Goal: Use online tool/utility

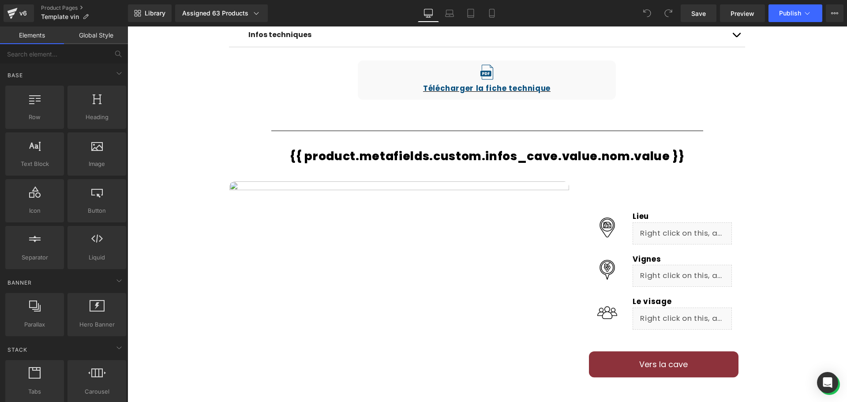
scroll to position [573, 0]
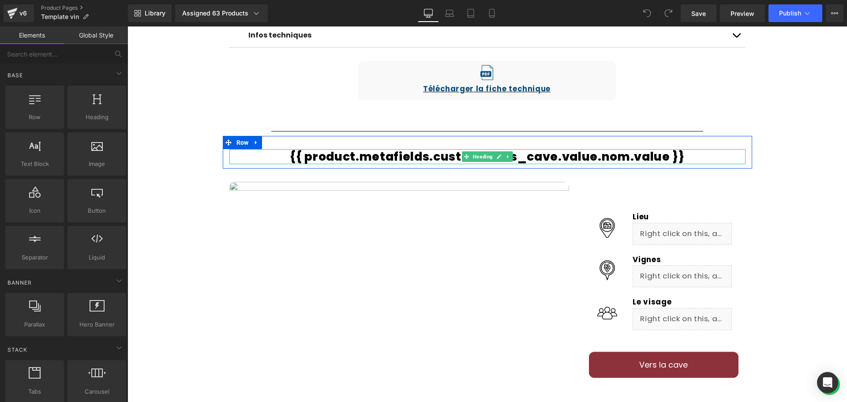
click at [673, 162] on div at bounding box center [487, 163] width 516 height 2
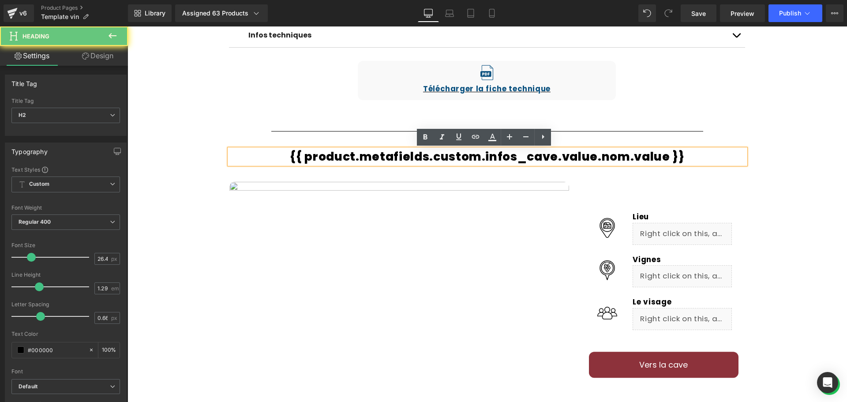
click at [678, 157] on h2 "{{ product.metafields.custom.infos_cave.value.nom.value }}" at bounding box center [487, 156] width 516 height 15
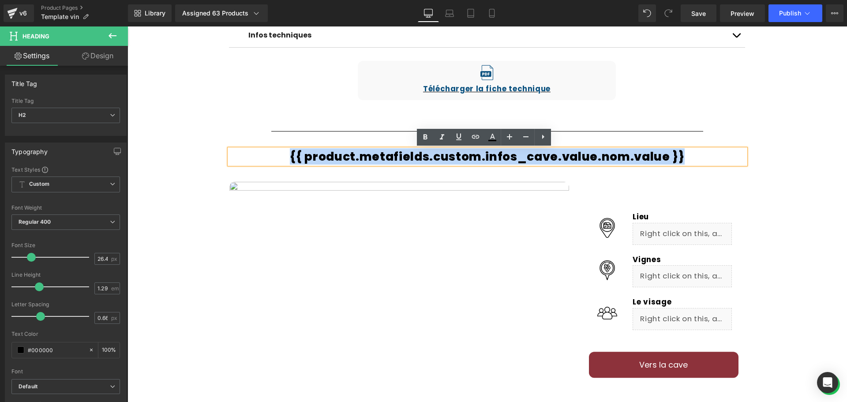
drag, startPoint x: 679, startPoint y: 156, endPoint x: 288, endPoint y: 145, distance: 391.4
click at [288, 145] on div "{{ product.metafields.custom.infos_cave.value.nom.value }} Heading Row" at bounding box center [487, 152] width 529 height 33
copy h2 "{{ product.metafields.custom.infos_cave.value.nom.value }}"
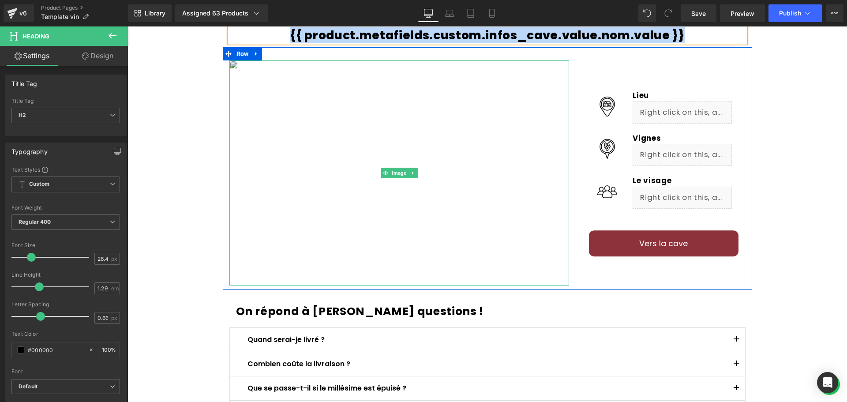
scroll to position [662, 0]
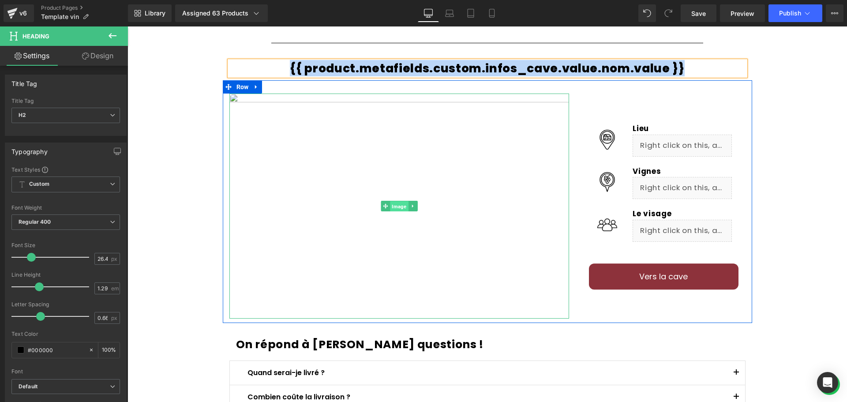
click at [398, 202] on span "Image" at bounding box center [399, 206] width 18 height 11
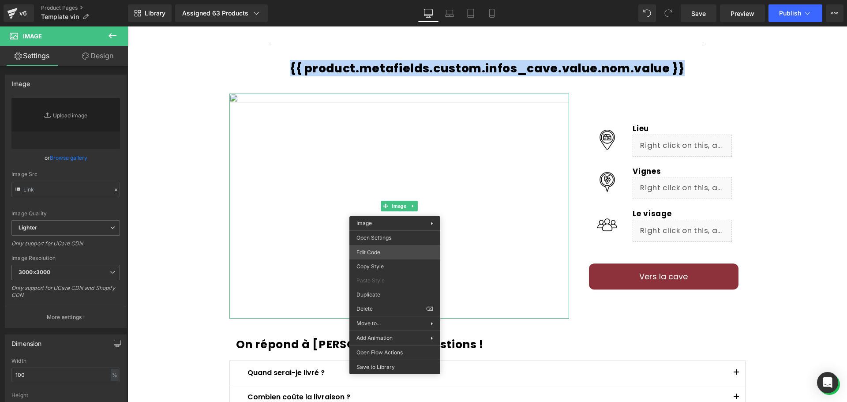
click at [386, 0] on div "Image You are previewing how the will restyle your page. You can not edit Eleme…" at bounding box center [423, 0] width 847 height 0
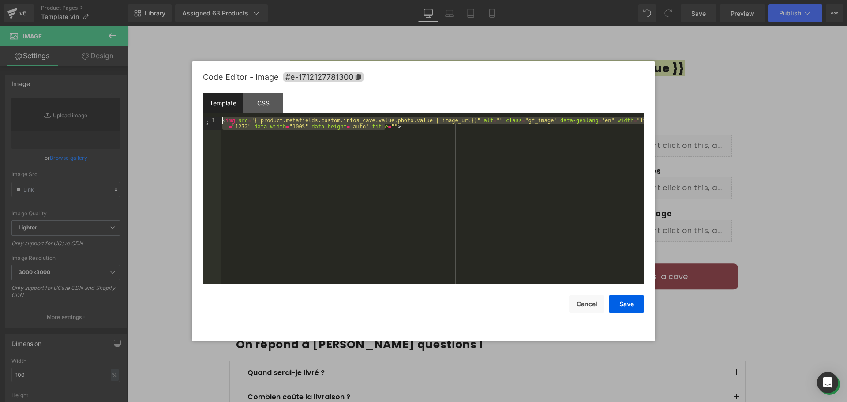
drag, startPoint x: 389, startPoint y: 127, endPoint x: 215, endPoint y: 121, distance: 173.9
click at [215, 121] on pre "1 < img src = "{{product.metafields.custom.infos_cave.value.photo.value | image…" at bounding box center [423, 200] width 441 height 167
copy h2 "{{ product.metafields.custom.infos_cave.value.nom.value }}"
click at [394, 127] on div "< img src = "{{product.metafields.custom.infos_cave.value.photo.value | image_u…" at bounding box center [432, 200] width 423 height 167
drag, startPoint x: 399, startPoint y: 127, endPoint x: 216, endPoint y: 122, distance: 182.7
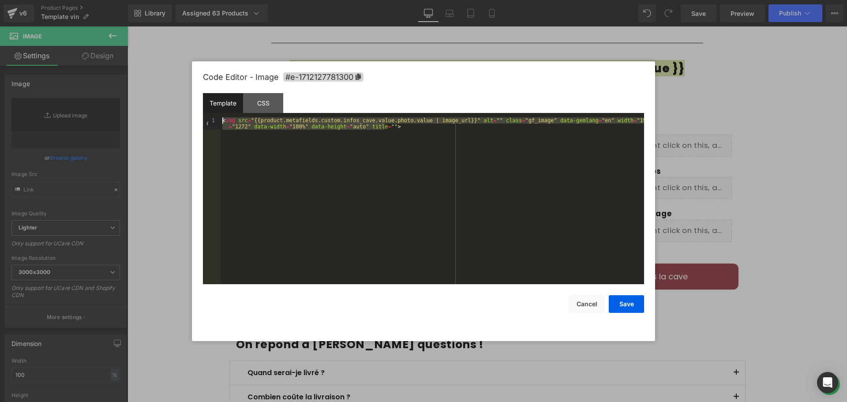
click at [216, 122] on pre "1 < img src = "{{product.metafields.custom.infos_cave.value.photo.value | image…" at bounding box center [423, 200] width 441 height 167
copy h2 "{{ product.metafields.custom.infos_cave.value.nom.value }}"
click at [589, 302] on button "Cancel" at bounding box center [586, 304] width 35 height 18
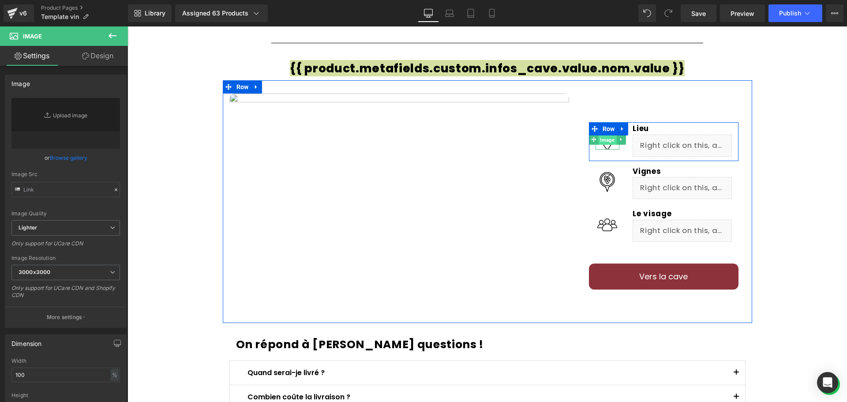
click at [603, 144] on span "Image" at bounding box center [607, 140] width 18 height 11
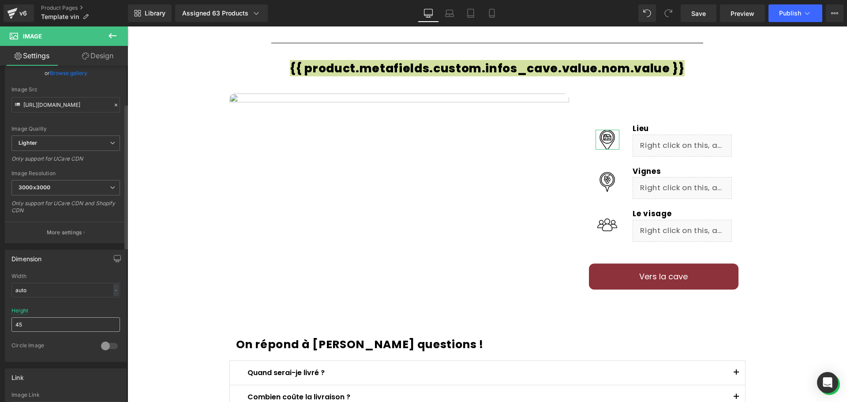
scroll to position [88, 0]
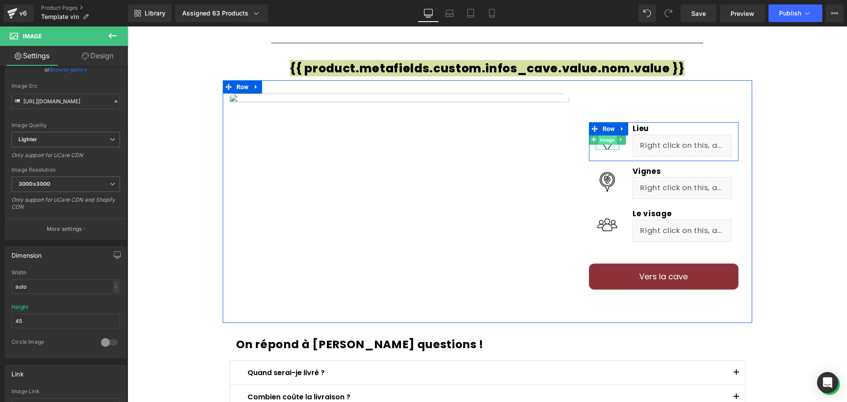
click at [608, 144] on span "Image" at bounding box center [607, 140] width 18 height 11
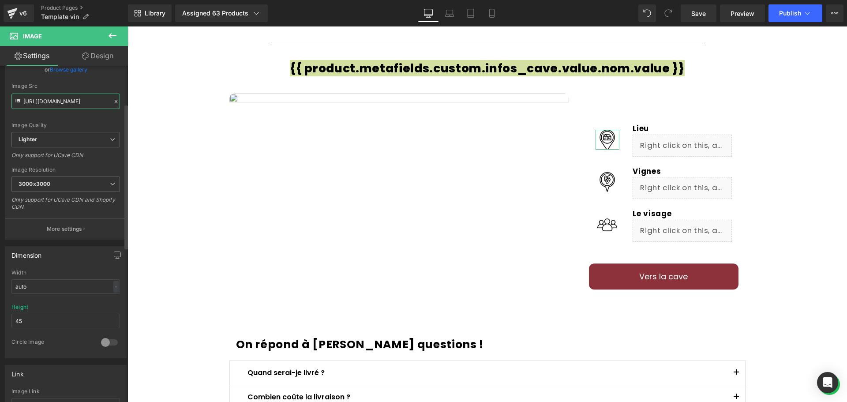
click at [84, 101] on input "[URL][DOMAIN_NAME]" at bounding box center [65, 101] width 109 height 15
click at [69, 98] on input "[URL][DOMAIN_NAME]" at bounding box center [65, 101] width 109 height 15
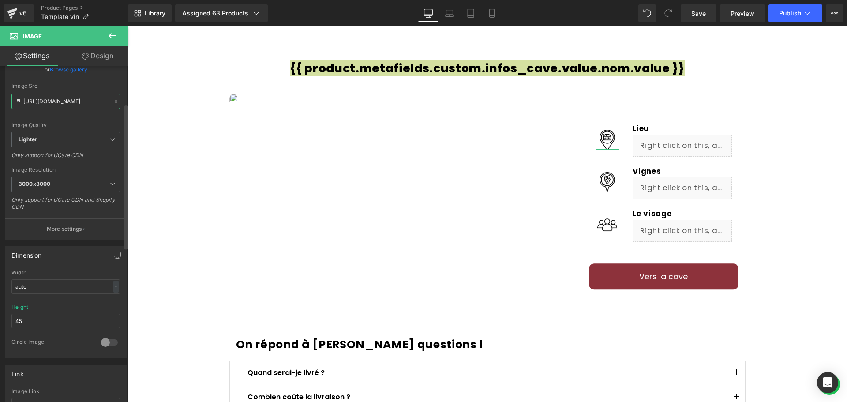
click at [69, 98] on input "[URL][DOMAIN_NAME]" at bounding box center [65, 101] width 109 height 15
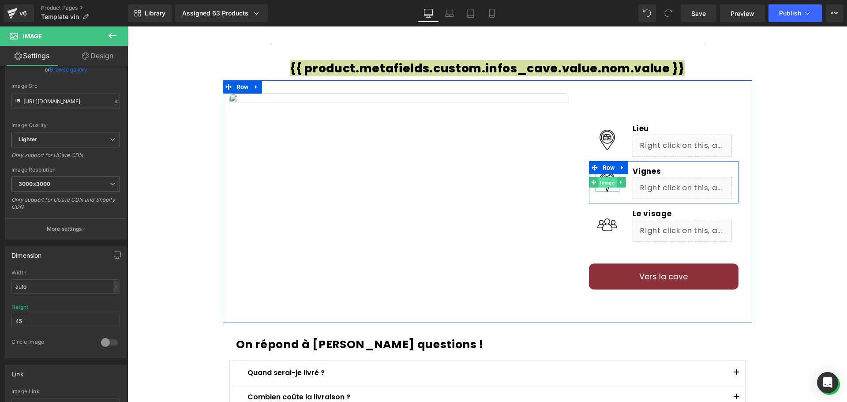
click at [603, 180] on span "Image" at bounding box center [607, 182] width 18 height 11
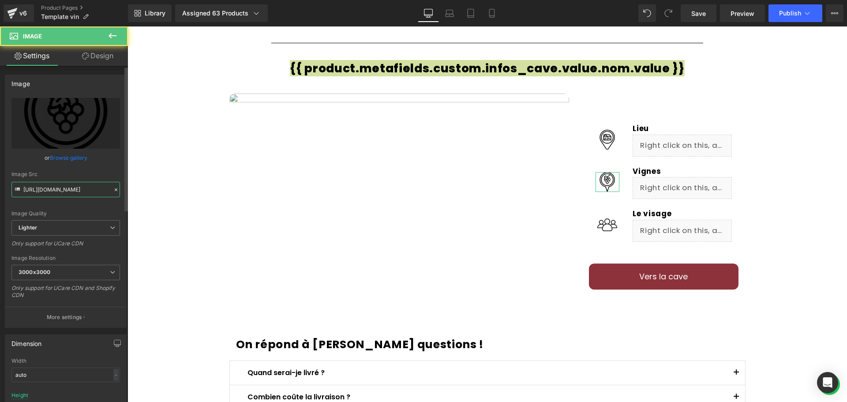
click at [86, 193] on input "[URL][DOMAIN_NAME]" at bounding box center [65, 189] width 109 height 15
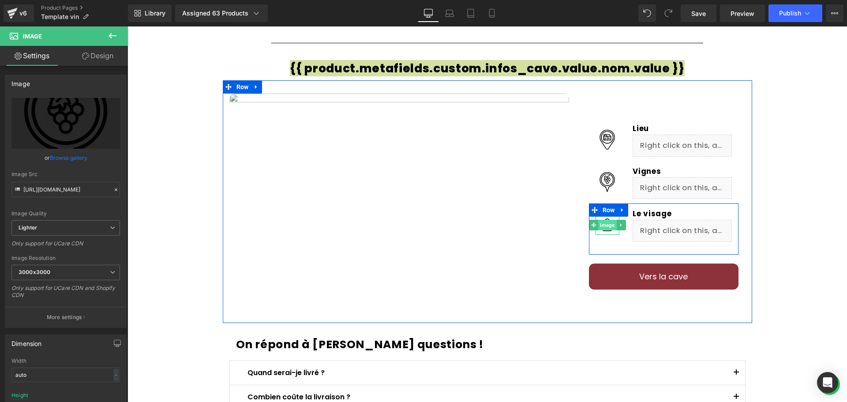
click at [606, 224] on span "Image" at bounding box center [607, 225] width 18 height 11
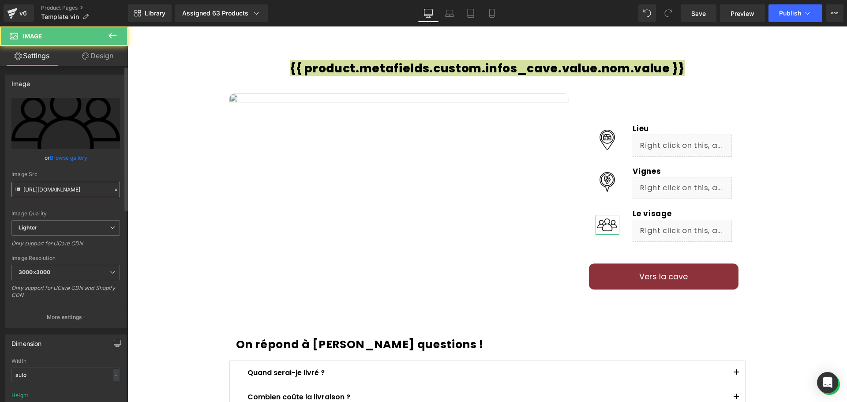
click at [67, 190] on input "[URL][DOMAIN_NAME]" at bounding box center [65, 189] width 109 height 15
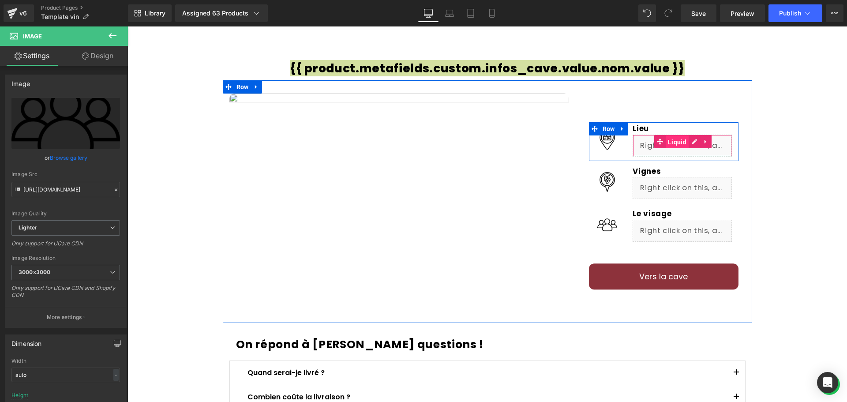
click at [676, 140] on span "Liquid" at bounding box center [677, 141] width 23 height 13
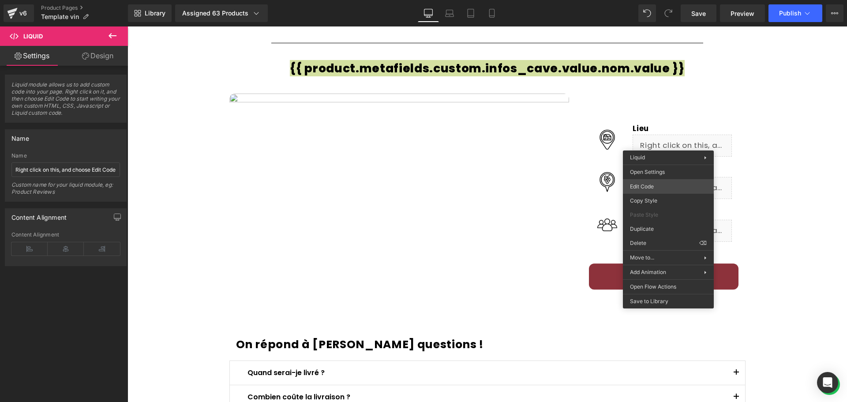
click at [663, 185] on body "Liquid You are previewing how the will restyle your page. You can not edit Elem…" at bounding box center [423, 201] width 847 height 402
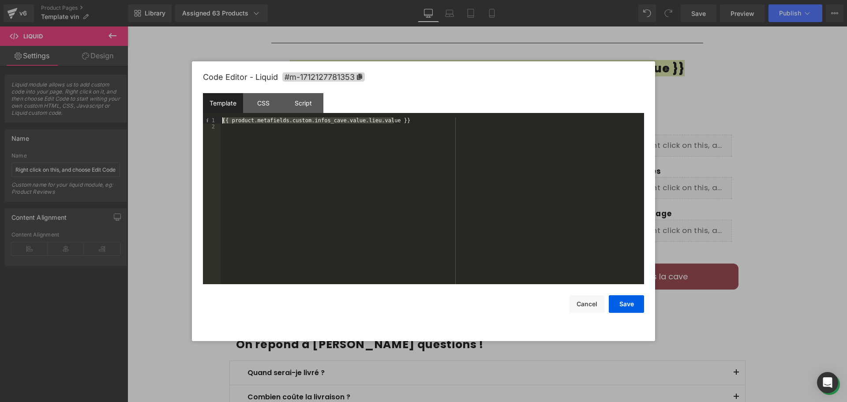
drag, startPoint x: 399, startPoint y: 120, endPoint x: 211, endPoint y: 119, distance: 187.5
click at [211, 119] on pre "1 2 {{ product.metafields.custom.infos_cave.value.lieu.value }} XXXXXXXXXXXXXXX…" at bounding box center [423, 200] width 441 height 167
click at [584, 303] on button "Cancel" at bounding box center [586, 304] width 35 height 18
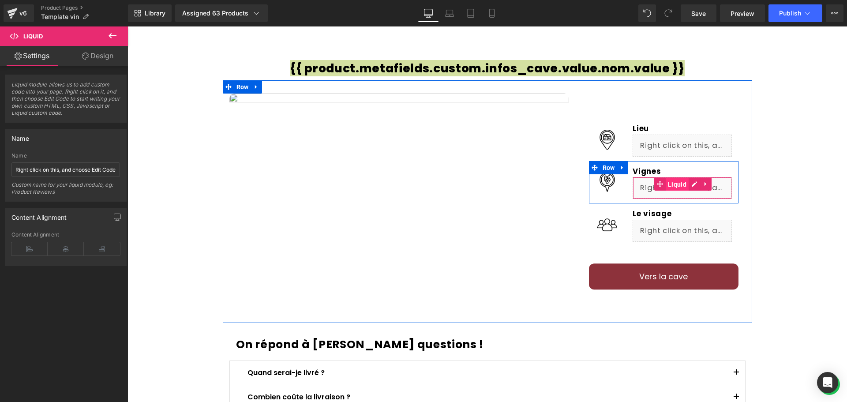
click at [674, 184] on span "Liquid" at bounding box center [677, 184] width 23 height 13
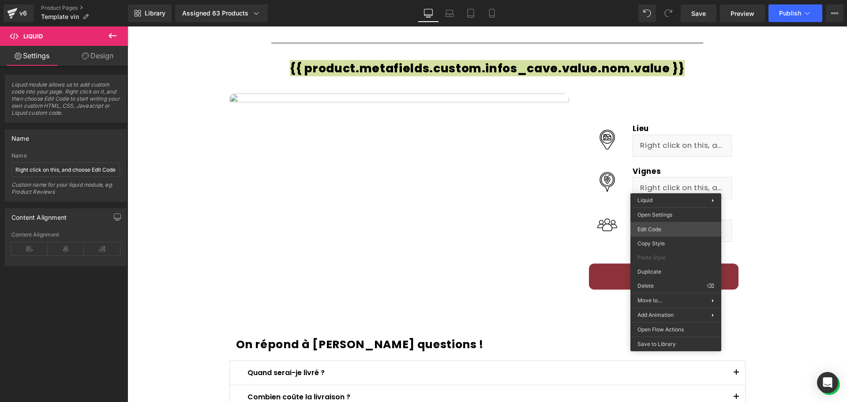
click at [670, 224] on body "Liquid You are previewing how the will restyle your page. You can not edit Elem…" at bounding box center [423, 201] width 847 height 402
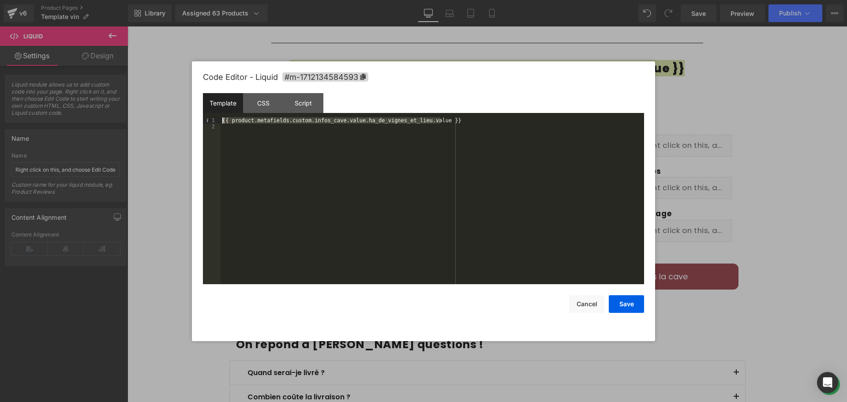
drag, startPoint x: 450, startPoint y: 121, endPoint x: 215, endPoint y: 112, distance: 235.7
click at [215, 112] on div "Template CSS Script Data 1 2 {{ product.metafields.custom.infos_cave.value.ha_d…" at bounding box center [423, 188] width 441 height 191
click at [746, 137] on div at bounding box center [423, 201] width 847 height 402
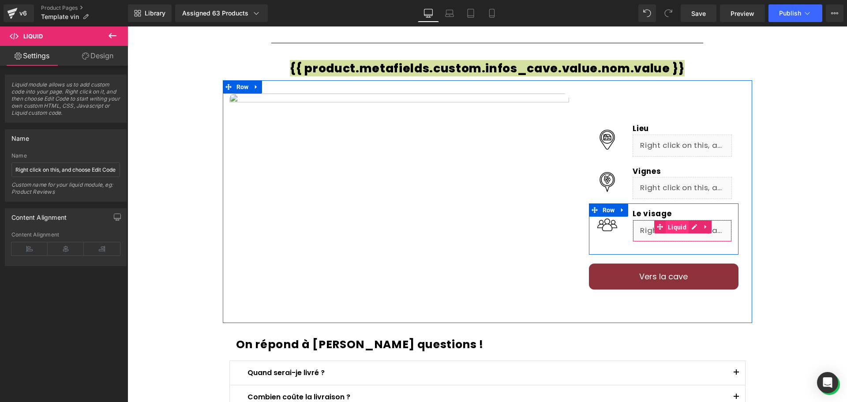
click at [676, 225] on span "Liquid" at bounding box center [677, 227] width 23 height 13
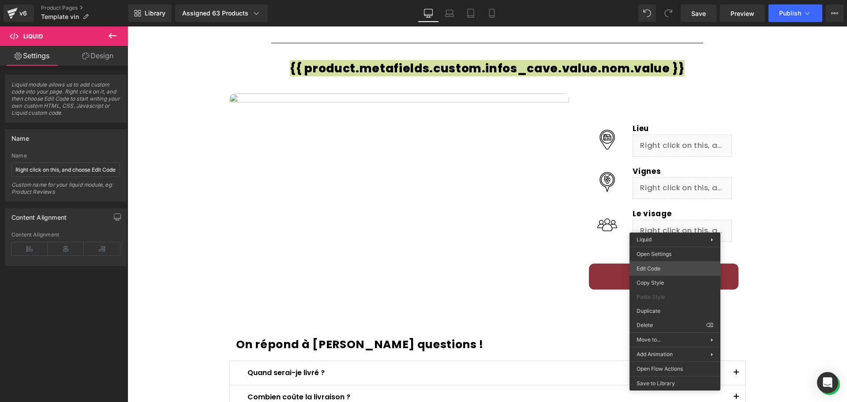
click at [670, 269] on body "Liquid You are previewing how the will restyle your page. You can not edit Elem…" at bounding box center [423, 201] width 847 height 402
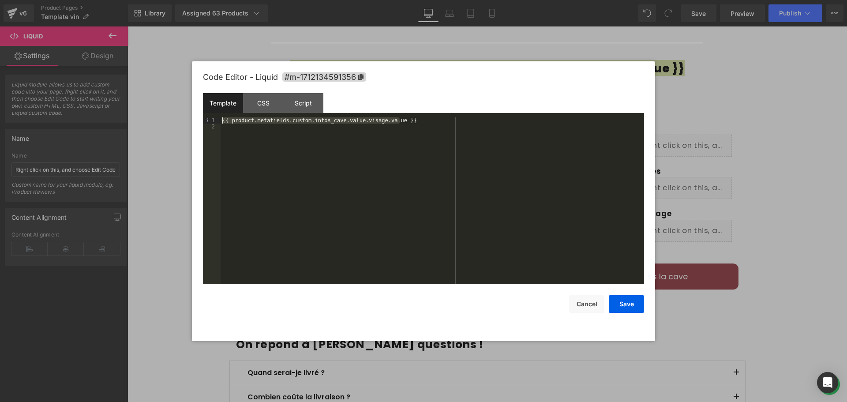
drag, startPoint x: 407, startPoint y: 120, endPoint x: 219, endPoint y: 108, distance: 188.3
click at [219, 108] on div "Template CSS Script Data 1 2 {{ product.metafields.custom.infos_cave.value.visa…" at bounding box center [423, 188] width 441 height 191
click at [763, 162] on div at bounding box center [423, 201] width 847 height 402
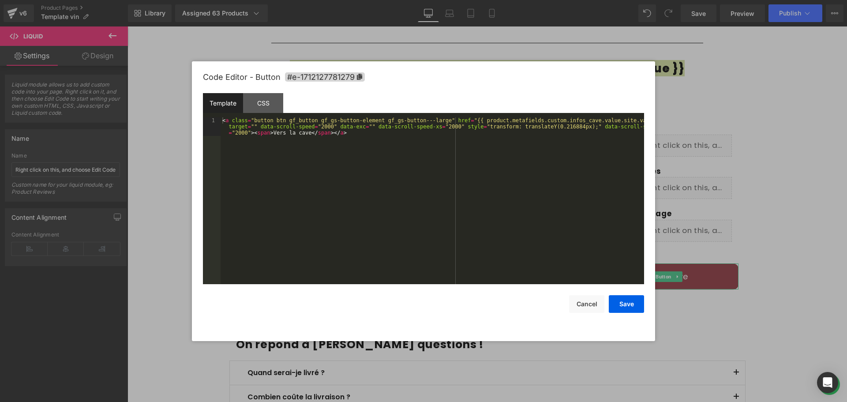
click at [663, 280] on body "Liquid You are previewing how the will restyle your page. You can not edit Elem…" at bounding box center [423, 201] width 847 height 402
click at [273, 100] on div "CSS" at bounding box center [263, 103] width 40 height 20
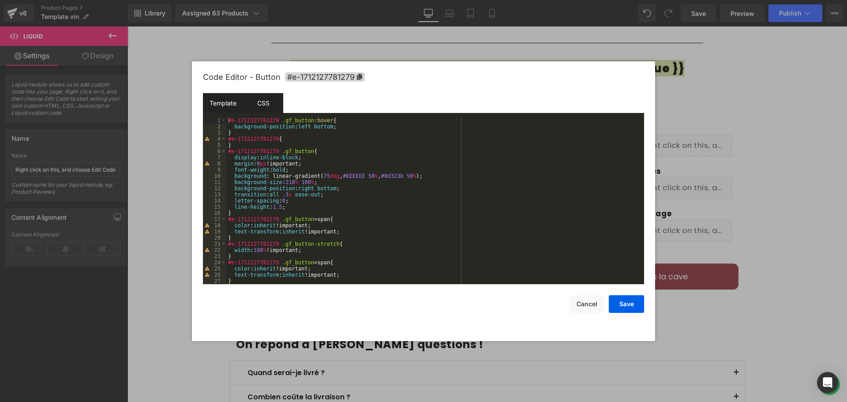
click at [222, 97] on div "Template" at bounding box center [223, 103] width 40 height 20
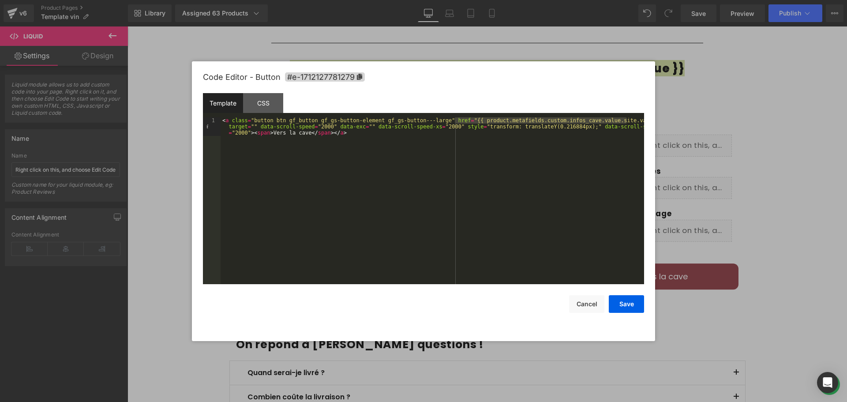
drag, startPoint x: 455, startPoint y: 120, endPoint x: 626, endPoint y: 121, distance: 171.2
click at [626, 121] on div "< a class = "button btn gf_button gf_gs-button-element gf_gs-button---large" hr…" at bounding box center [432, 219] width 423 height 204
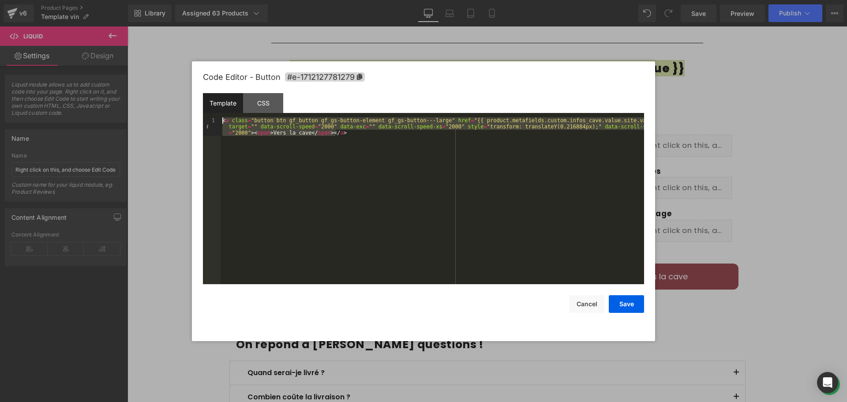
drag, startPoint x: 342, startPoint y: 134, endPoint x: 217, endPoint y: 118, distance: 125.5
click at [217, 118] on pre "1 < a class = "button btn gf_button gf_gs-button-element gf_gs-button---large" …" at bounding box center [423, 200] width 441 height 167
click at [272, 107] on div "CSS" at bounding box center [263, 103] width 40 height 20
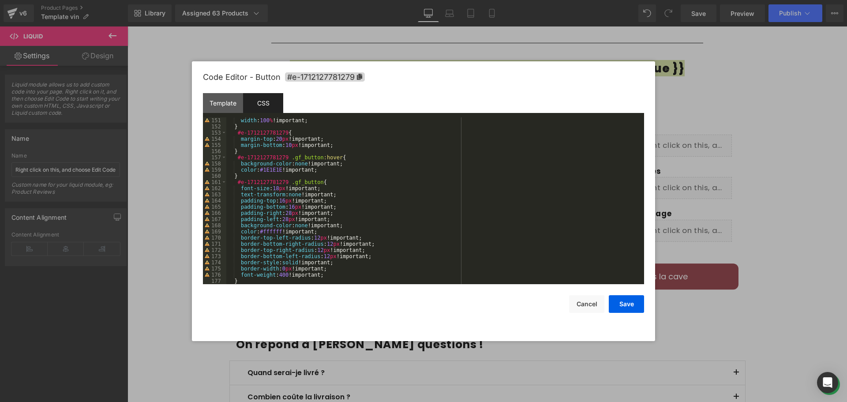
scroll to position [939, 0]
